Goal: Find specific page/section: Find specific page/section

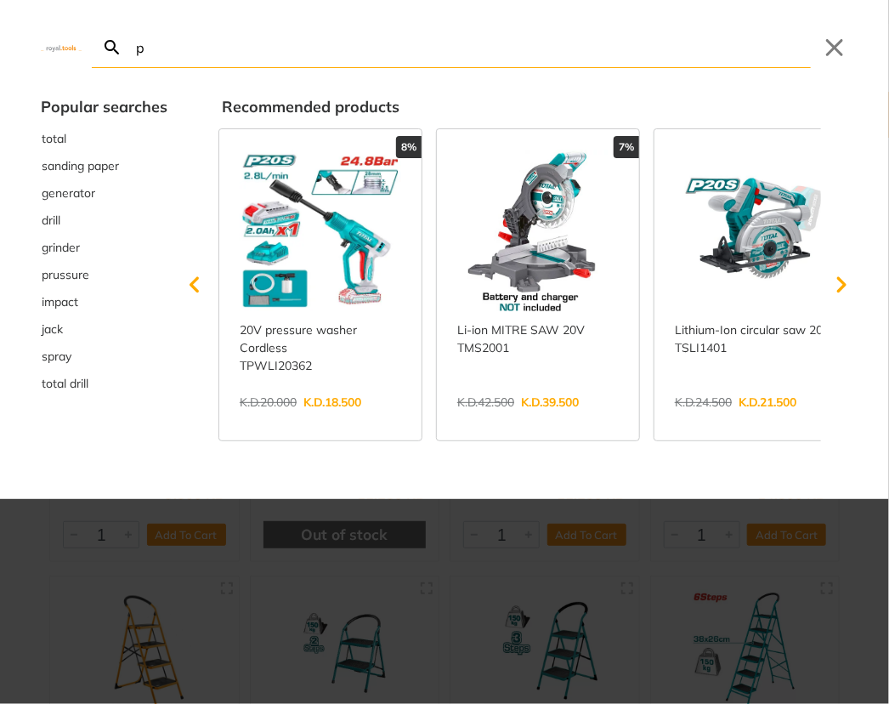
type input "pa"
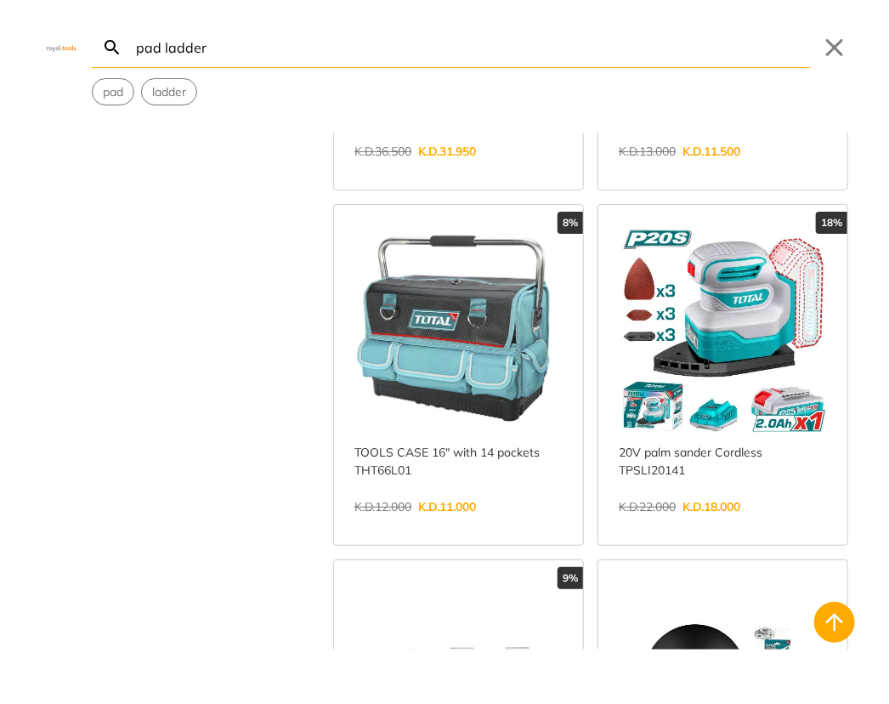
scroll to position [680, 0]
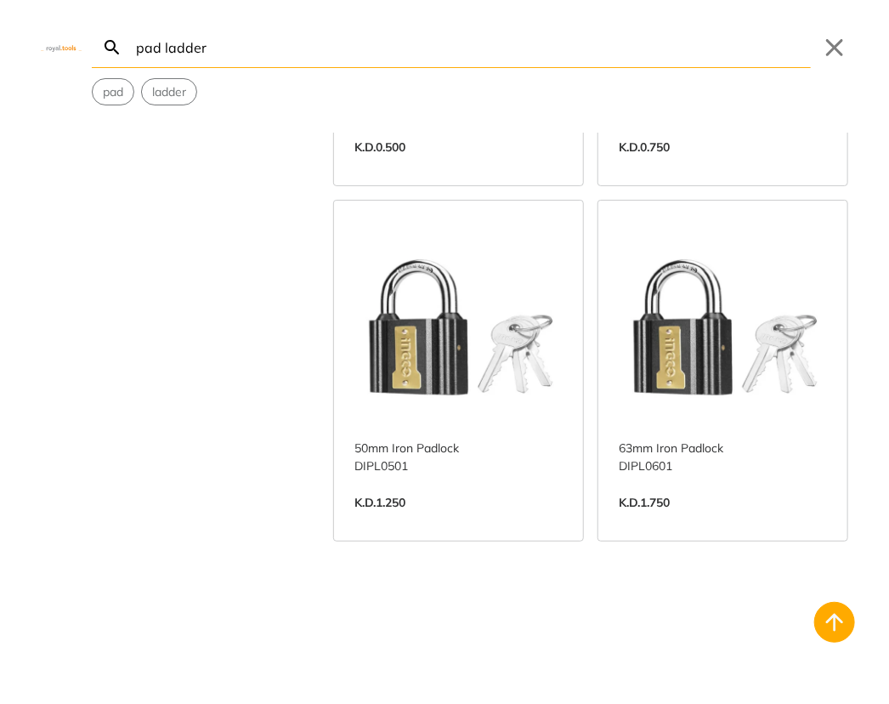
scroll to position [6803, 0]
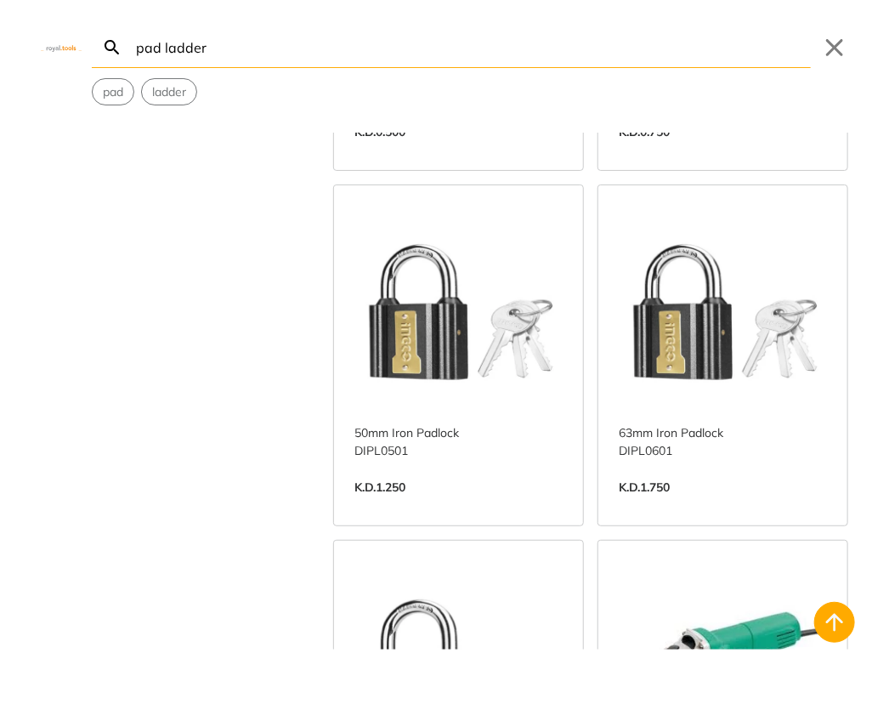
type input "pad ladder"
